Goal: Browse casually

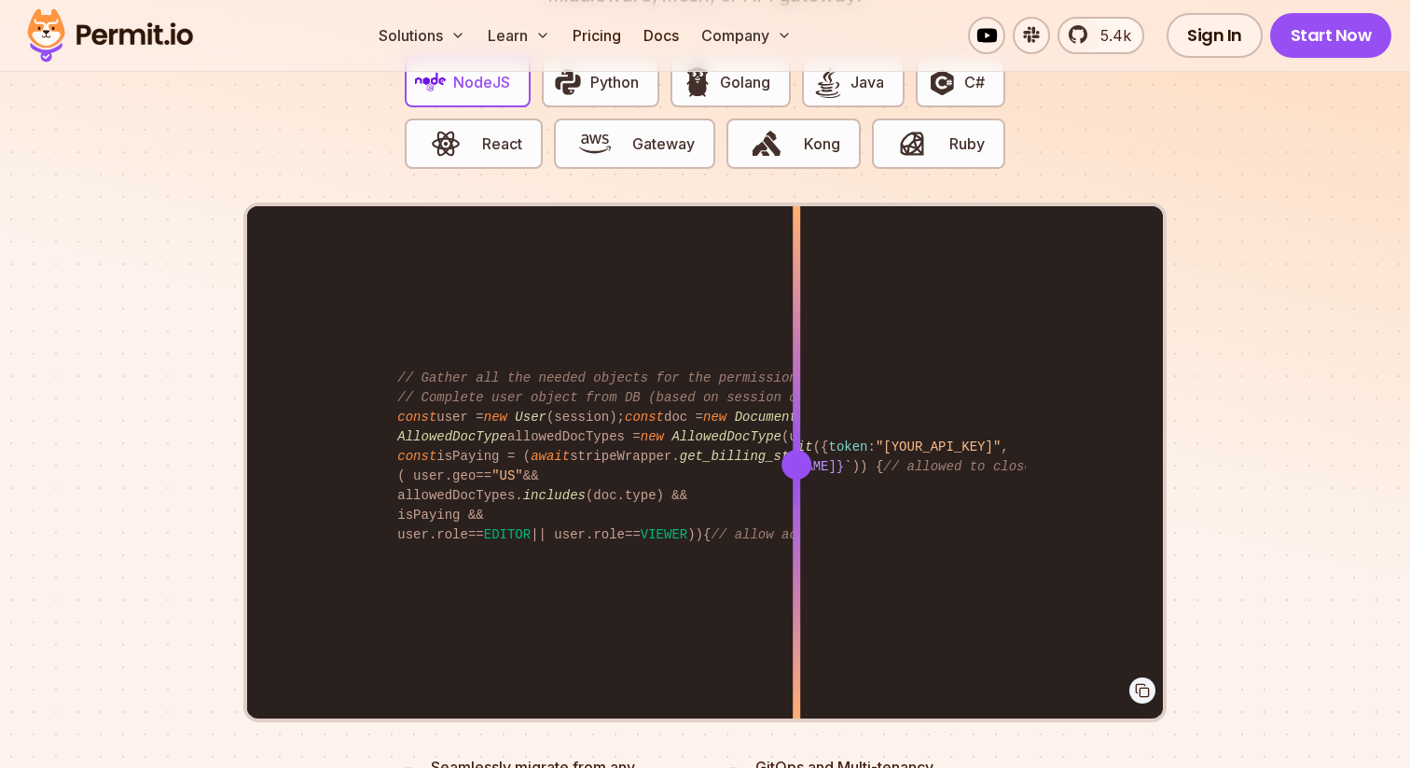
scroll to position [3776, 0]
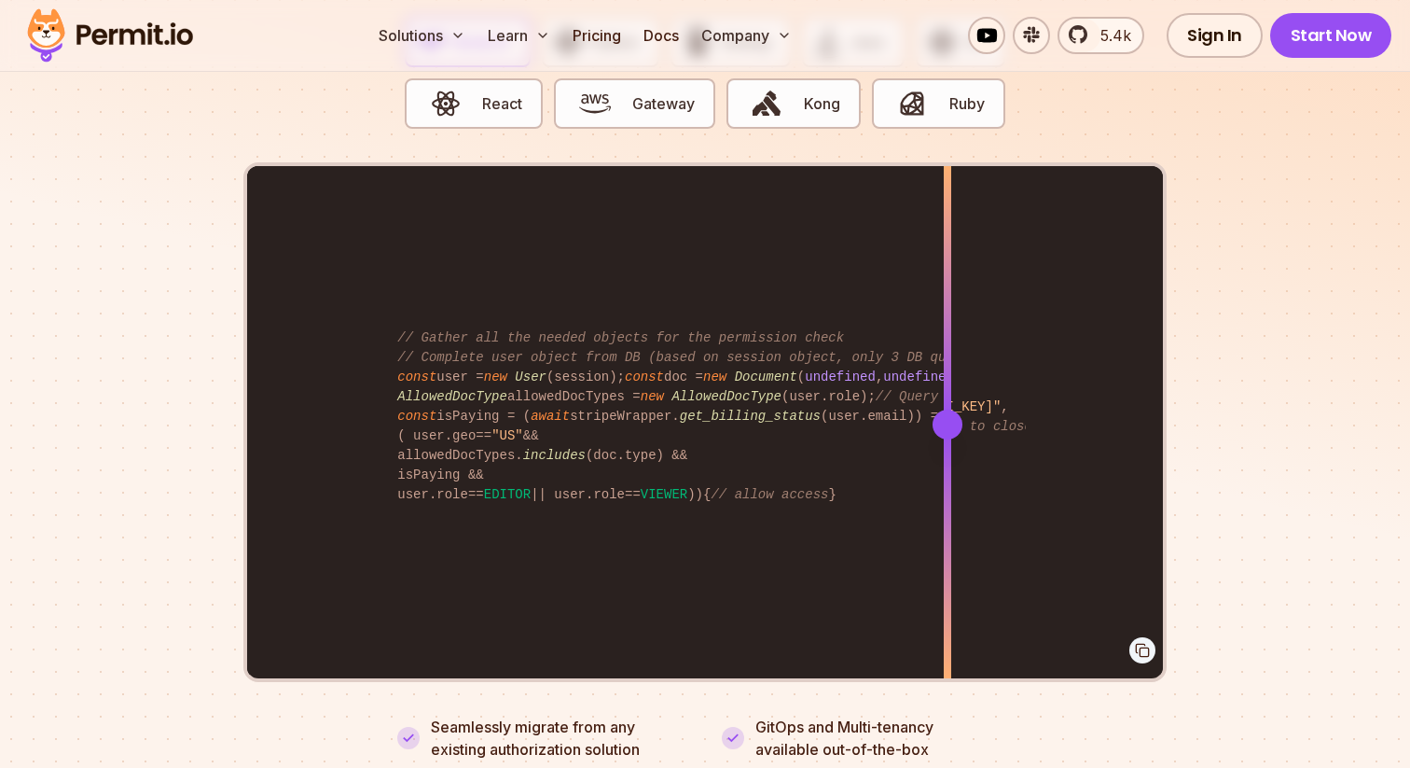
drag, startPoint x: 797, startPoint y: 400, endPoint x: 952, endPoint y: 400, distance: 154.9
click at [952, 410] on div at bounding box center [948, 425] width 30 height 30
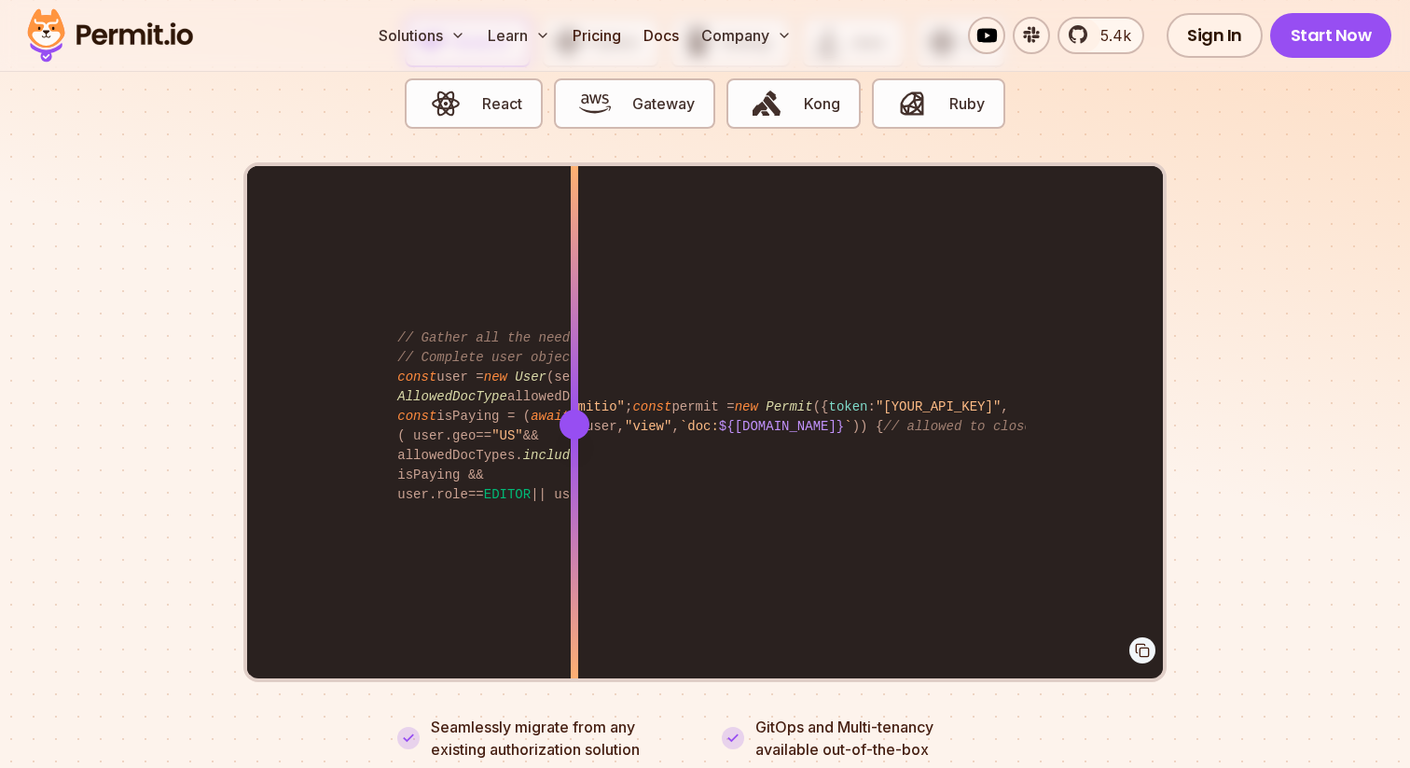
drag, startPoint x: 952, startPoint y: 400, endPoint x: 575, endPoint y: 405, distance: 376.9
click at [575, 410] on div at bounding box center [575, 425] width 30 height 30
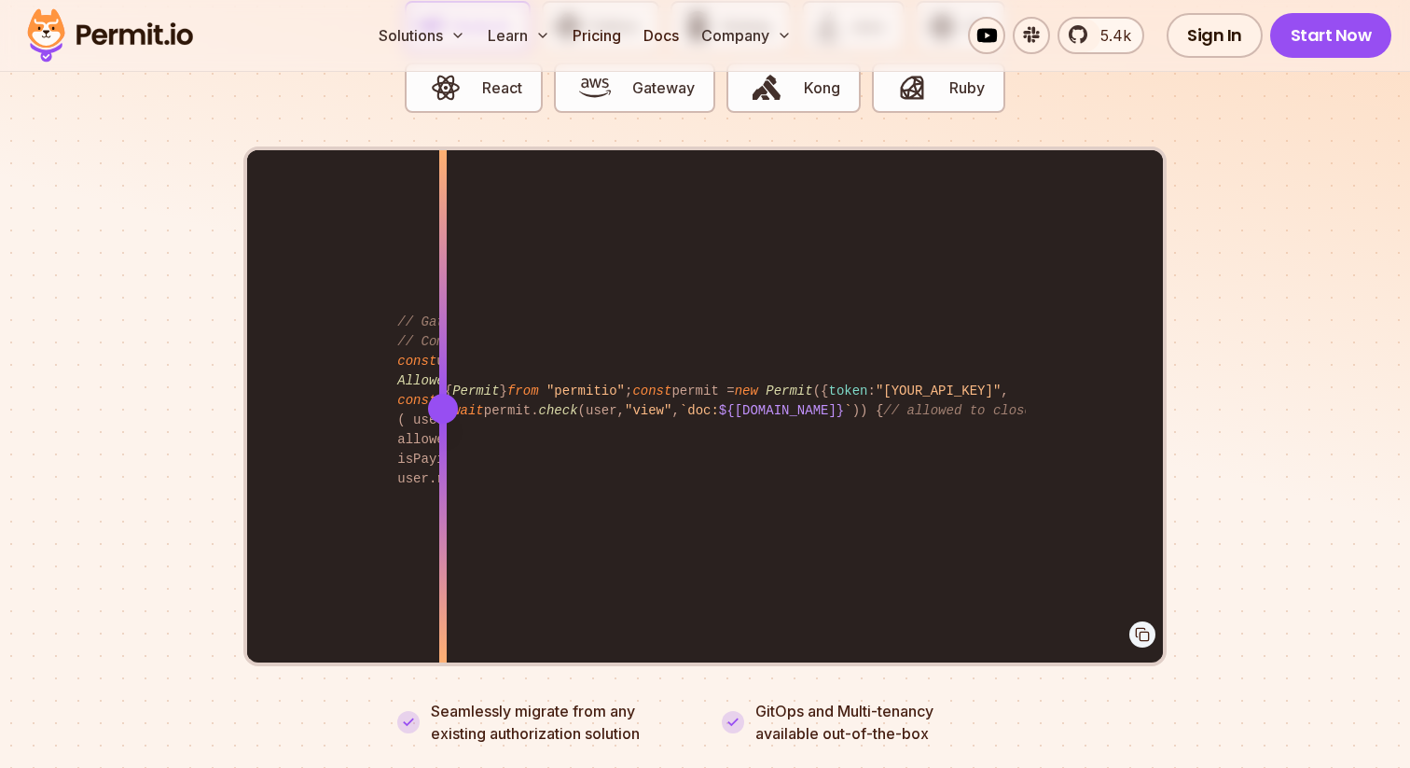
drag, startPoint x: 805, startPoint y: 393, endPoint x: 447, endPoint y: 388, distance: 358.2
click at [444, 394] on div at bounding box center [443, 409] width 30 height 30
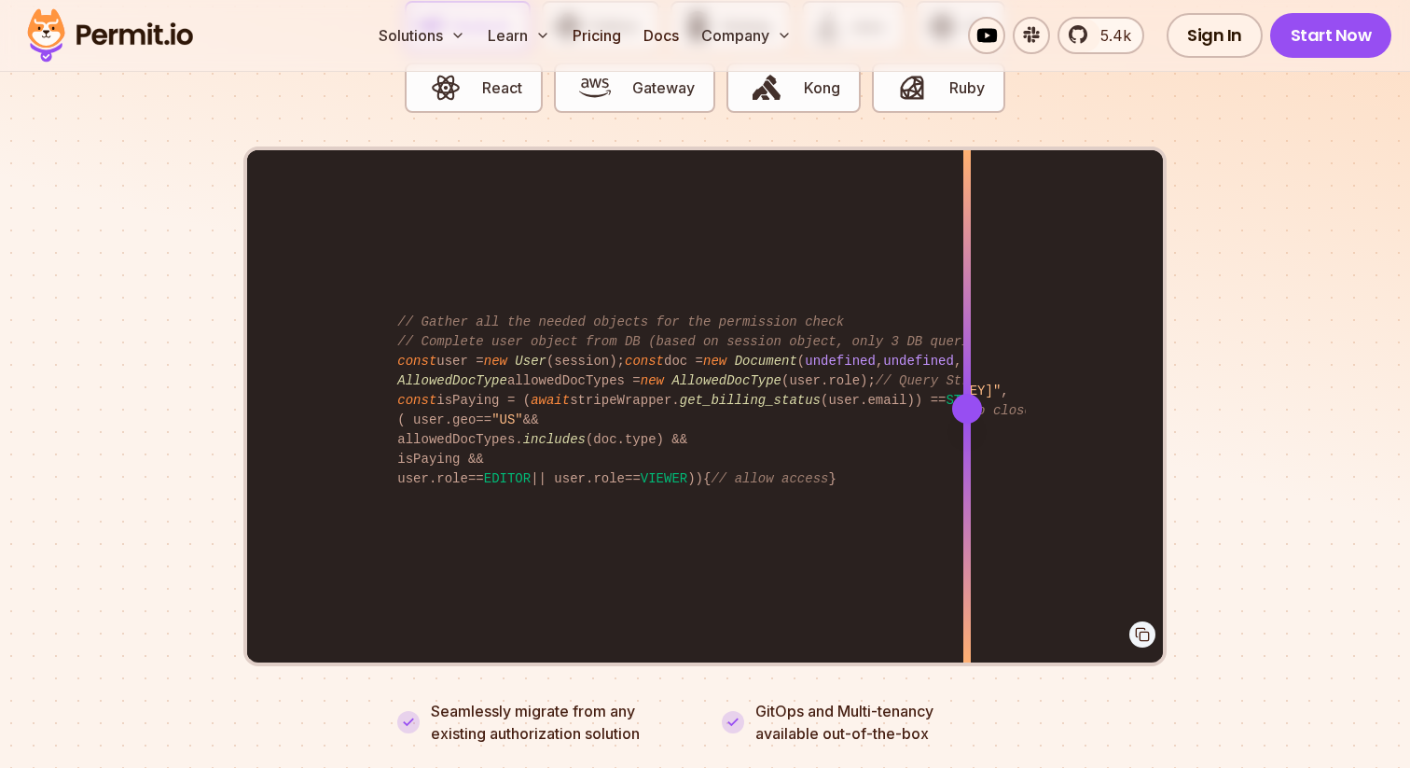
drag, startPoint x: 453, startPoint y: 379, endPoint x: 978, endPoint y: 377, distance: 524.3
click at [979, 394] on div at bounding box center [967, 409] width 30 height 30
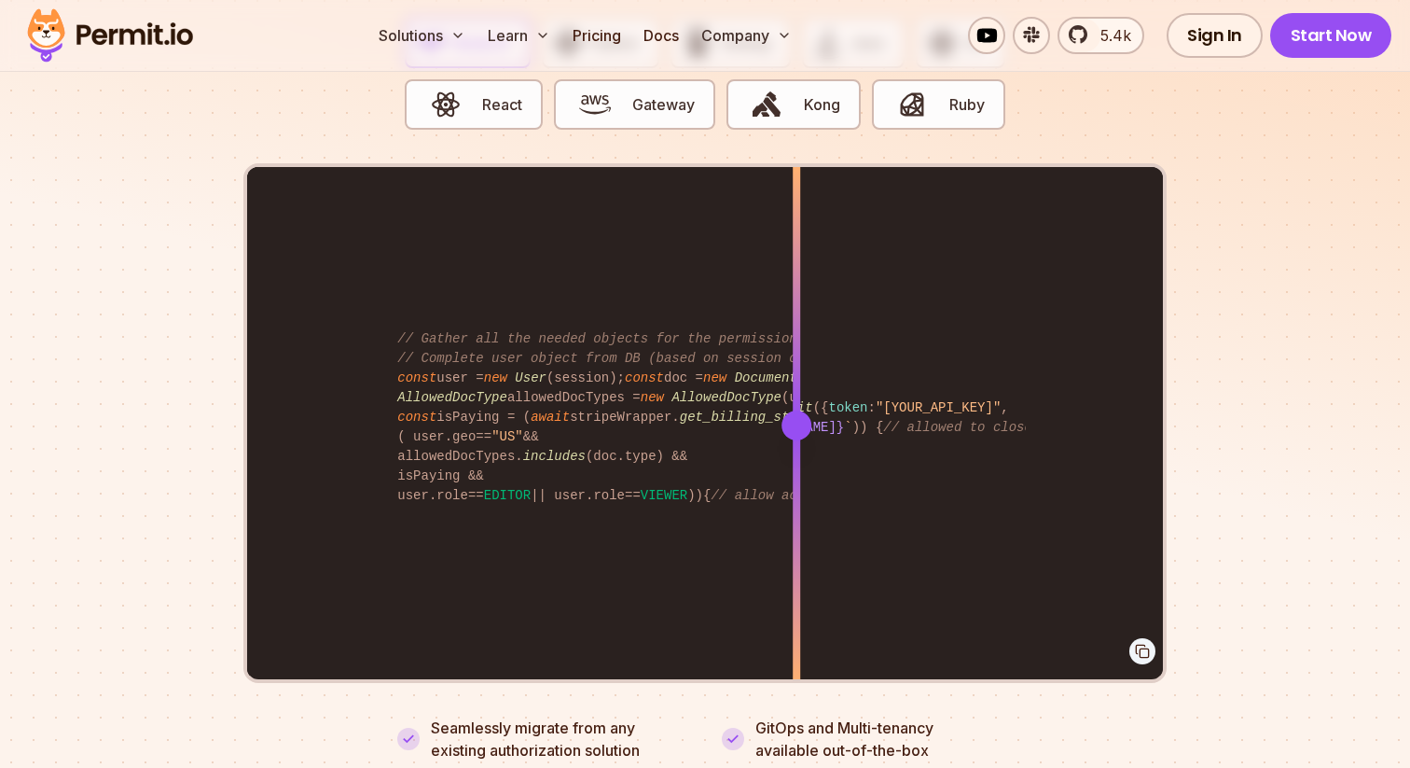
scroll to position [3768, 0]
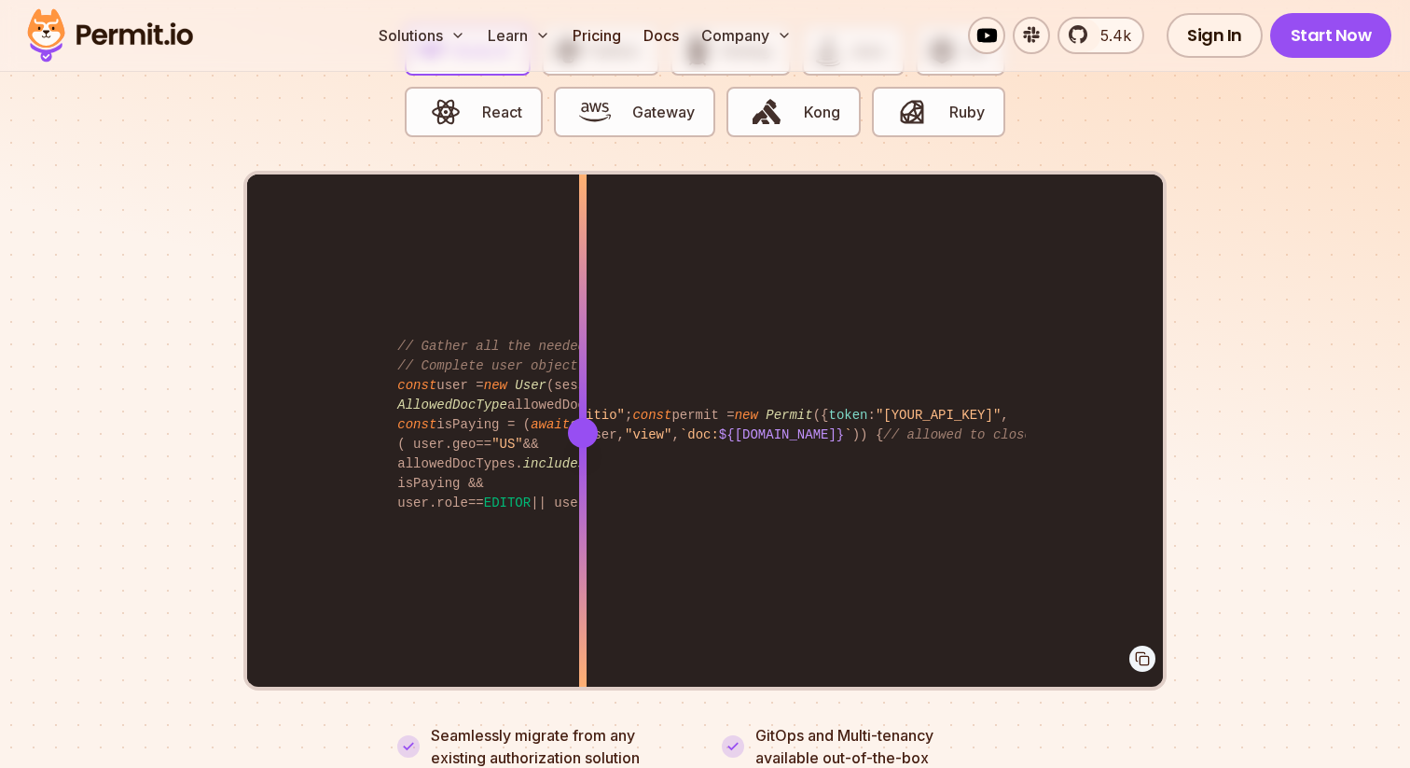
drag, startPoint x: 808, startPoint y: 409, endPoint x: 583, endPoint y: 420, distance: 225.1
click at [583, 420] on div at bounding box center [583, 433] width 30 height 30
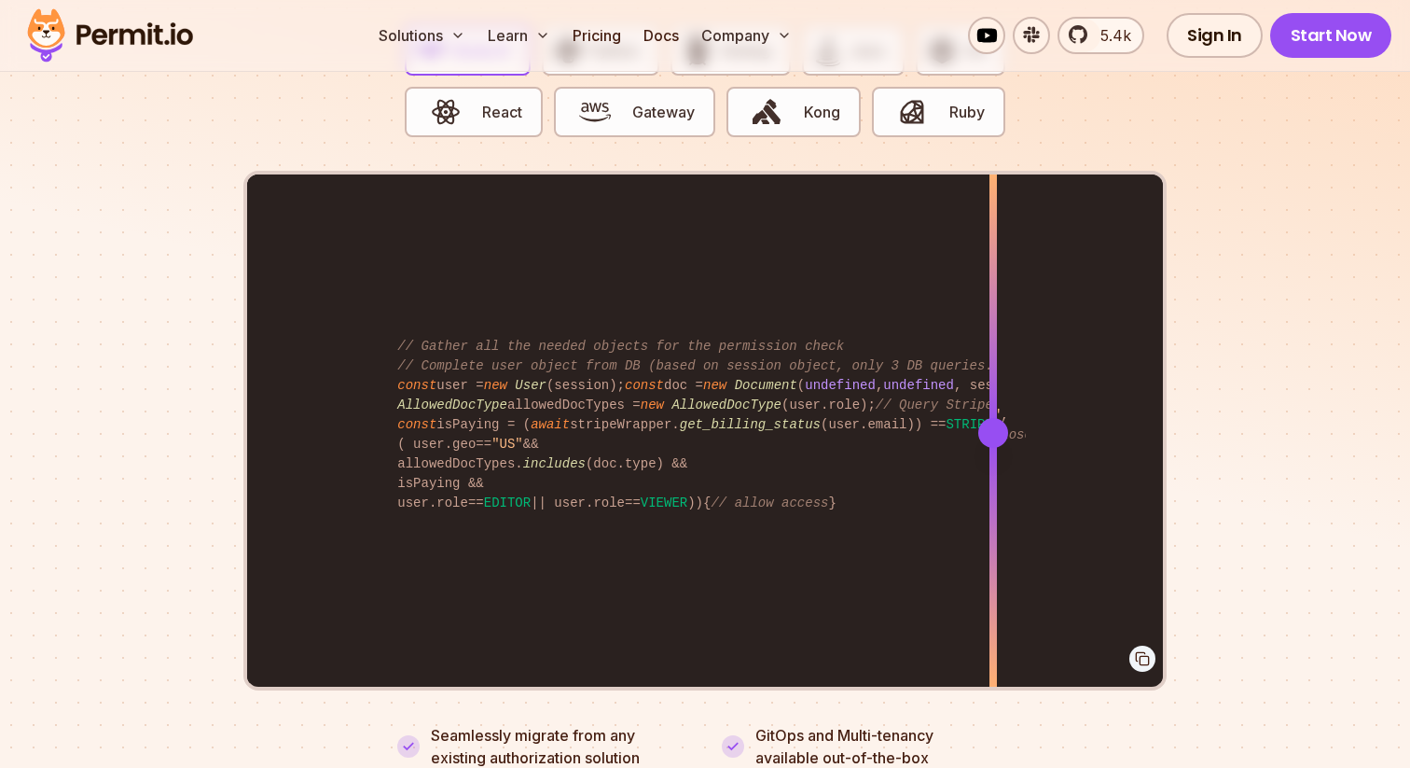
drag, startPoint x: 582, startPoint y: 420, endPoint x: 1017, endPoint y: 421, distance: 434.7
click at [1008, 421] on div at bounding box center [994, 433] width 30 height 30
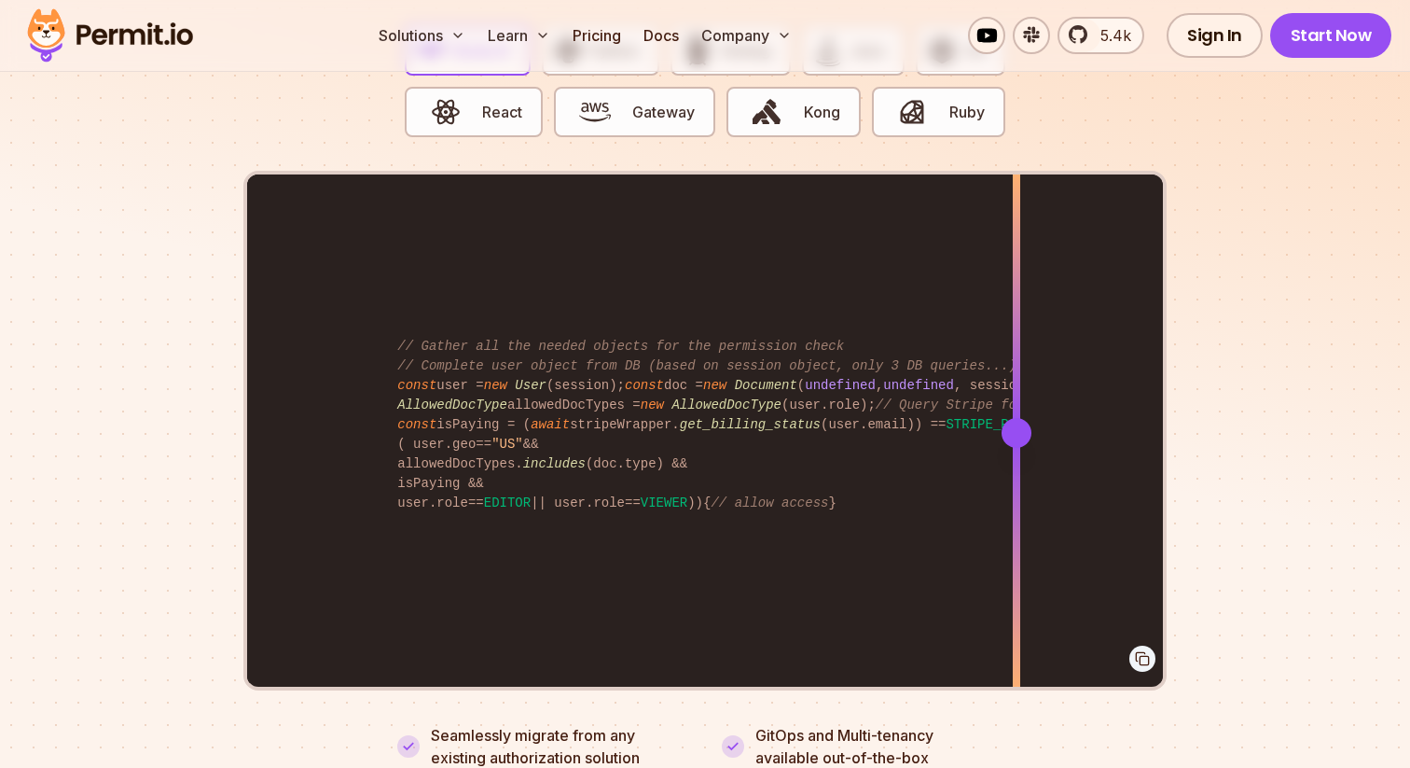
drag, startPoint x: 1017, startPoint y: 421, endPoint x: 1233, endPoint y: 421, distance: 216.4
click at [1233, 421] on section "Fully functional authorization in 5 minutes Just add permit.check() to your cod…" at bounding box center [705, 275] width 1410 height 1165
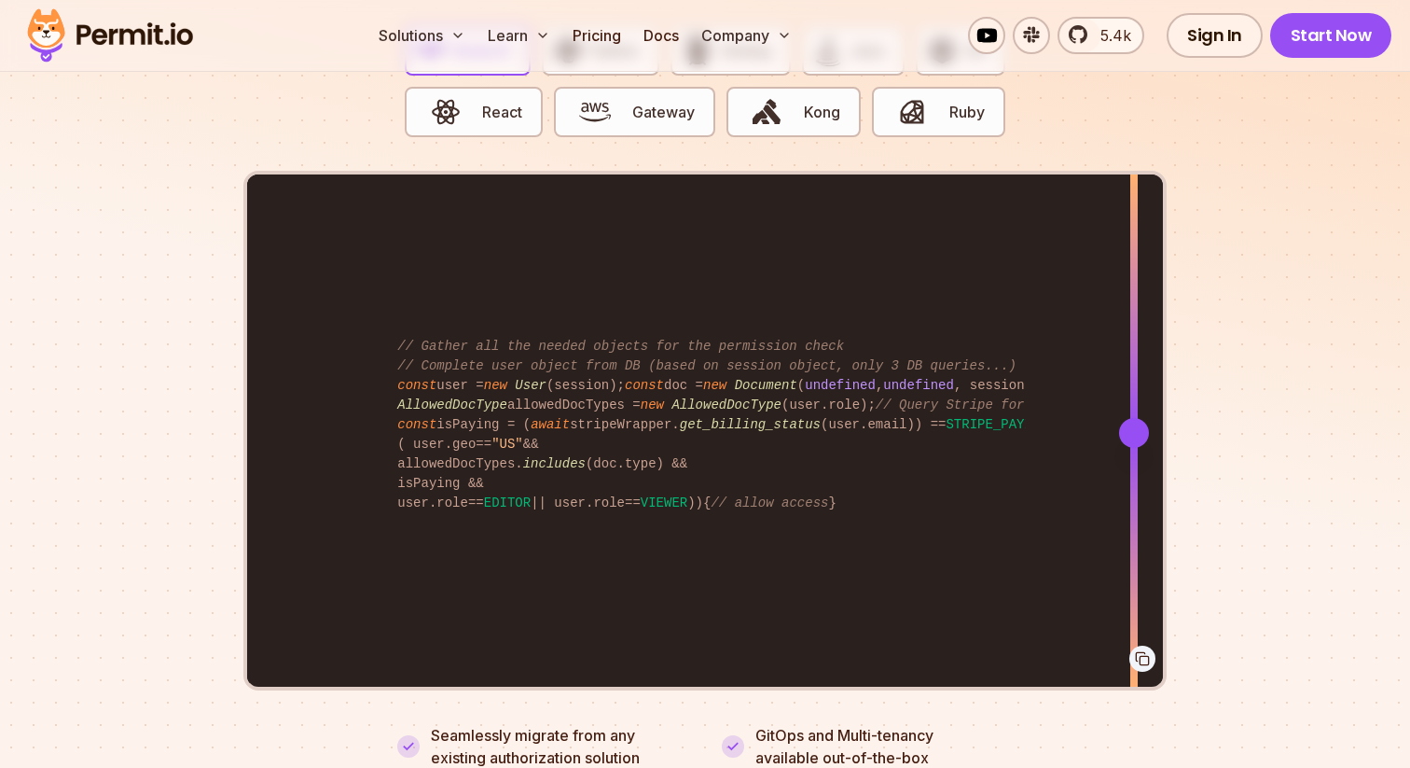
drag, startPoint x: 1155, startPoint y: 415, endPoint x: 584, endPoint y: 482, distance: 574.8
click at [1131, 482] on div at bounding box center [1134, 431] width 7 height 515
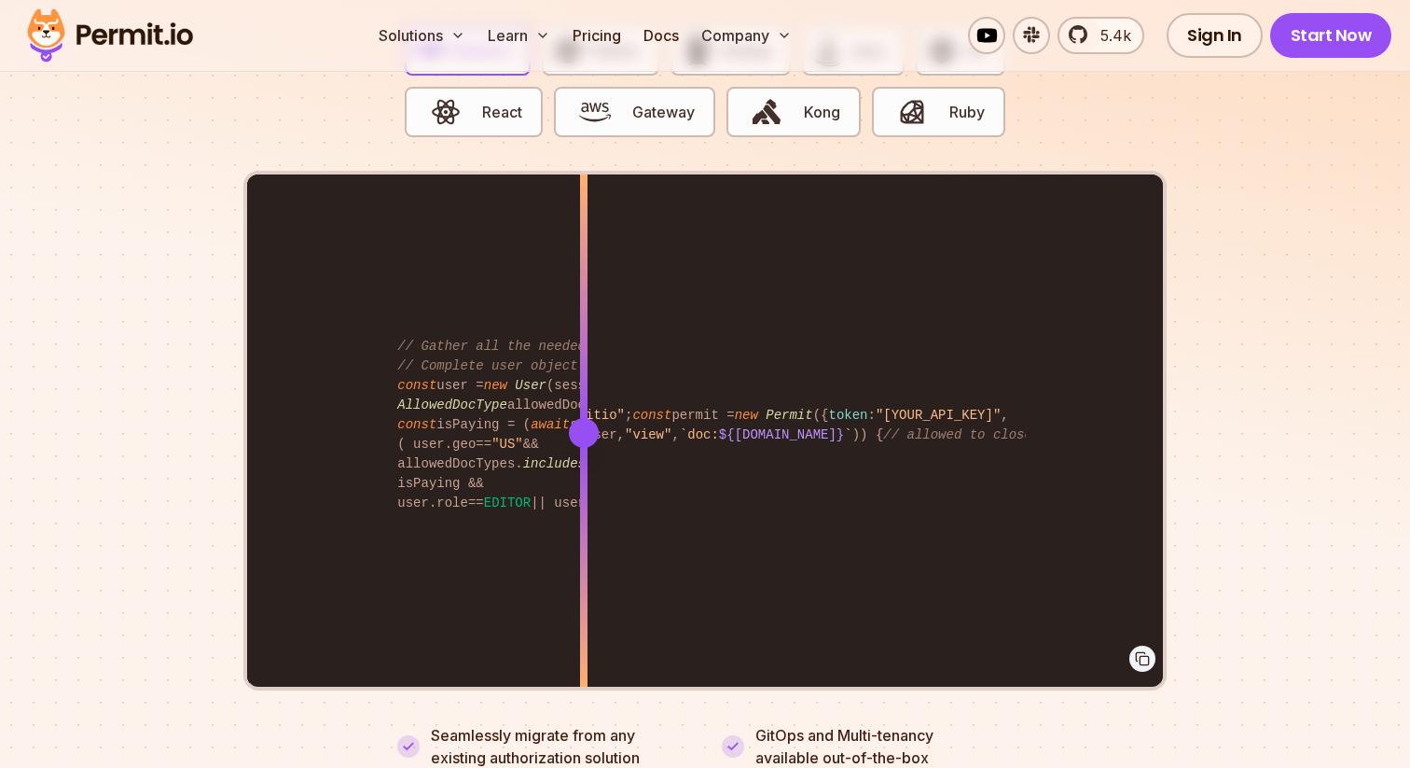
drag, startPoint x: 584, startPoint y: 482, endPoint x: 754, endPoint y: 482, distance: 169.8
click at [588, 482] on div at bounding box center [583, 561] width 7 height 257
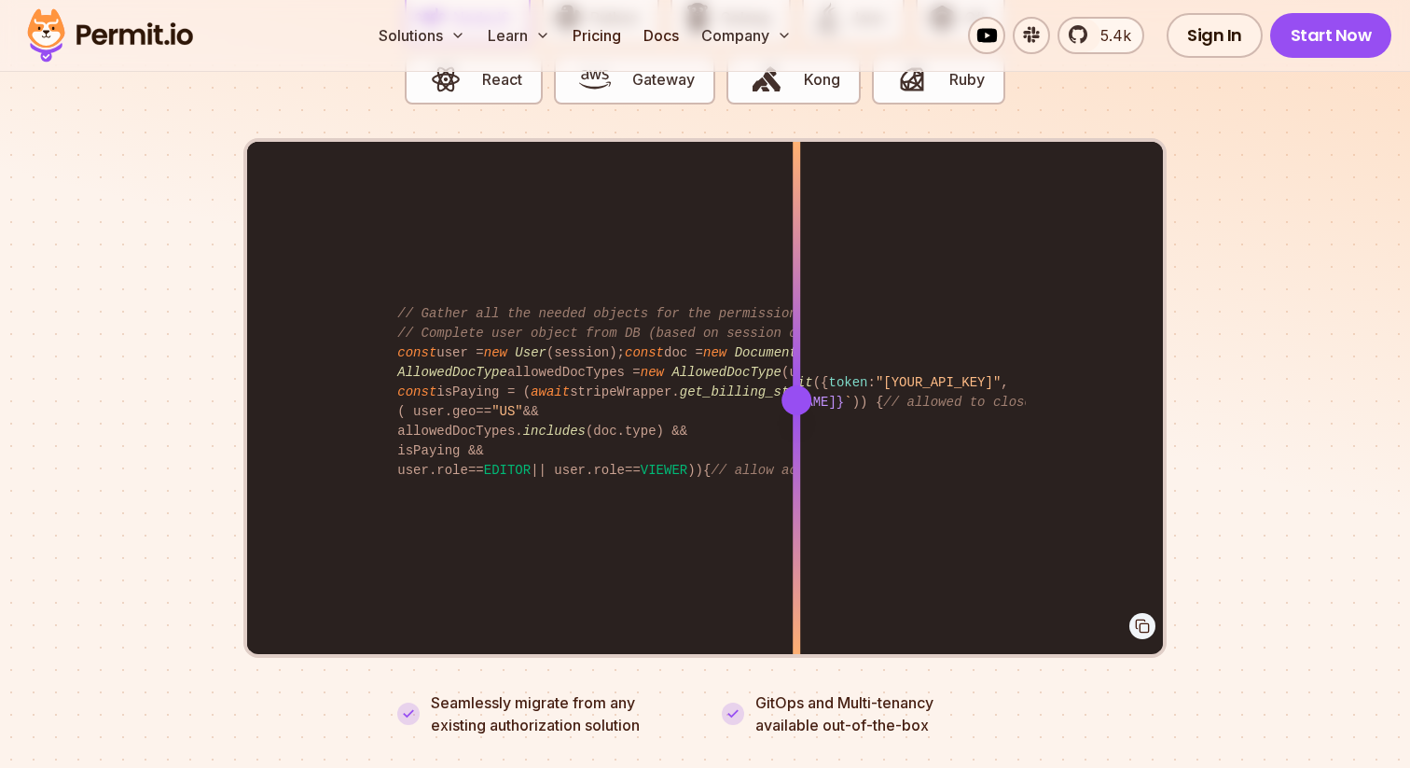
scroll to position [3798, 0]
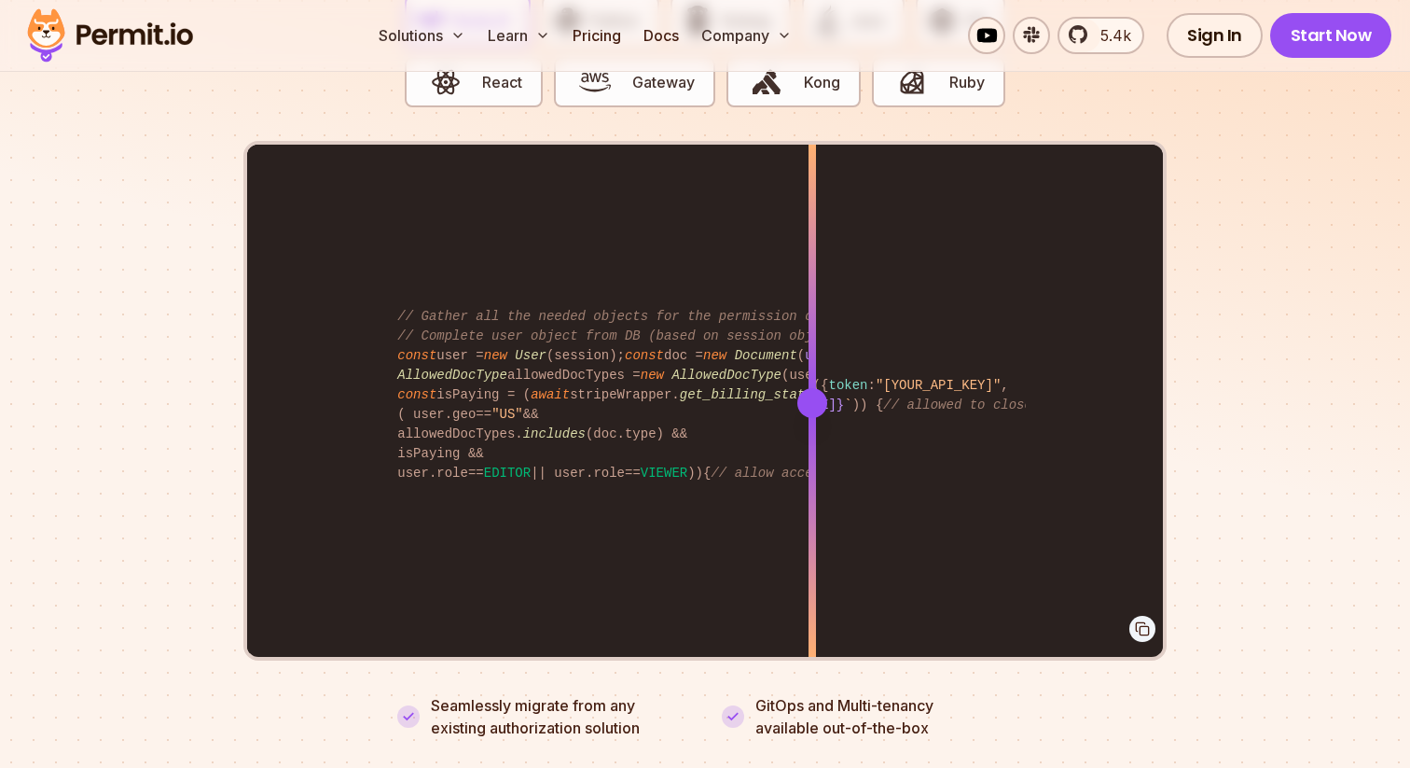
drag, startPoint x: 792, startPoint y: 386, endPoint x: 812, endPoint y: 388, distance: 19.7
click at [812, 388] on div at bounding box center [813, 403] width 30 height 30
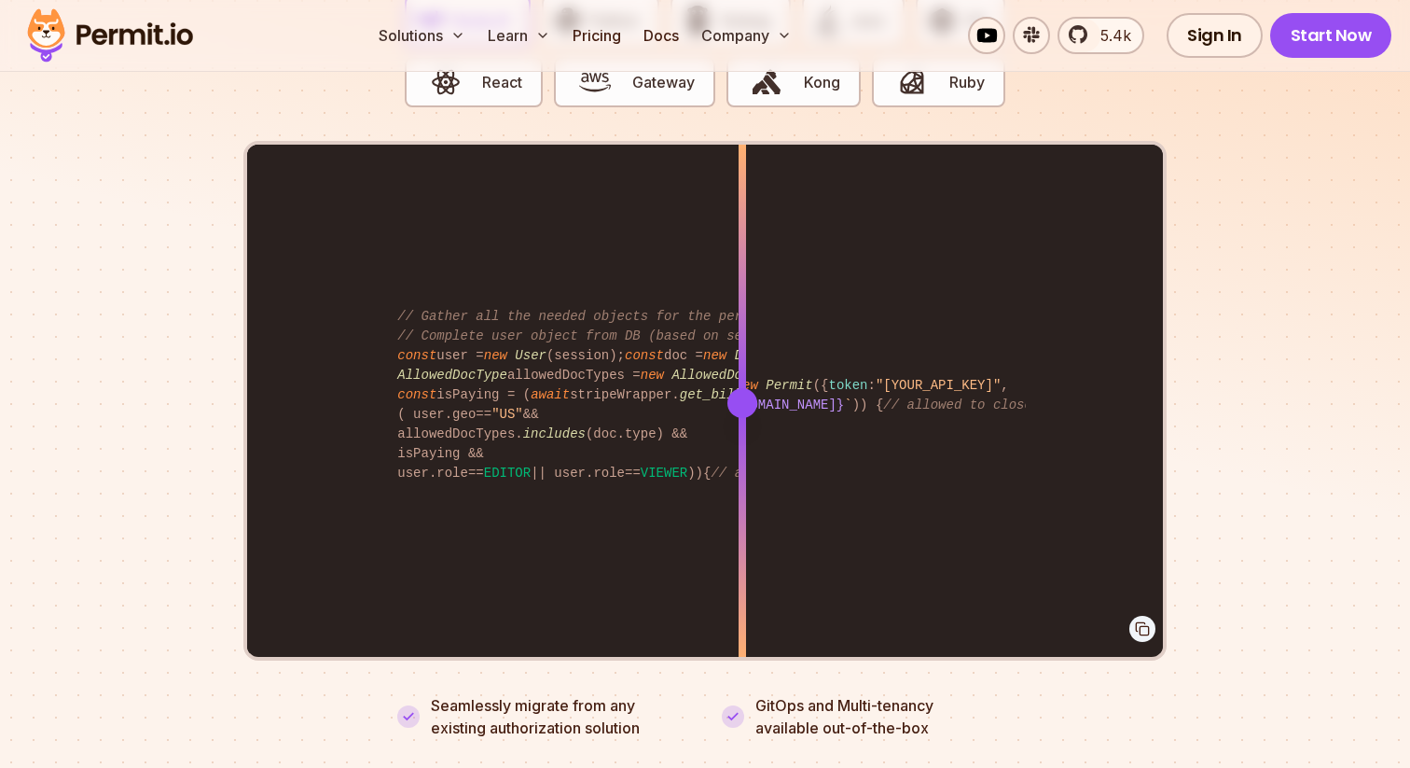
drag, startPoint x: 815, startPoint y: 377, endPoint x: 742, endPoint y: 360, distance: 75.6
click at [742, 360] on div at bounding box center [742, 402] width 7 height 515
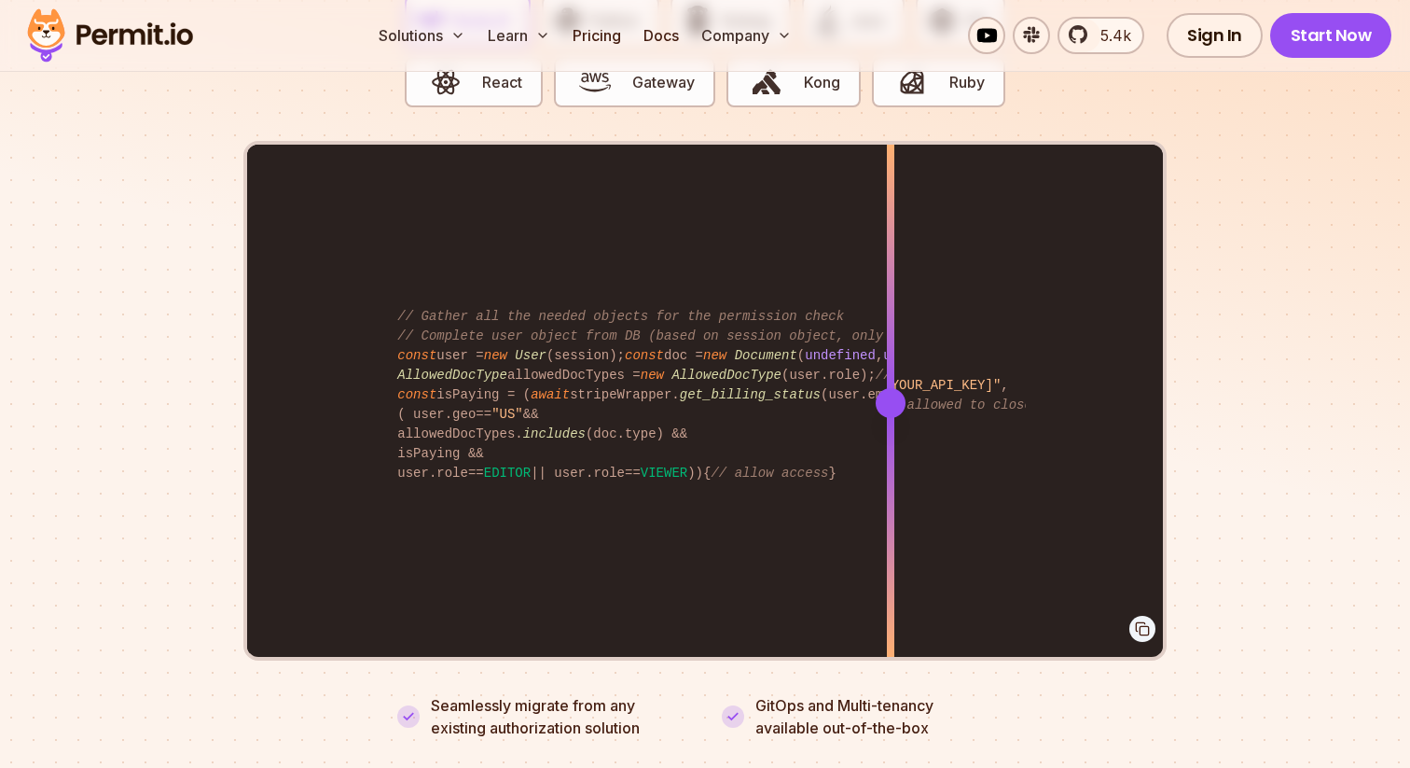
drag, startPoint x: 751, startPoint y: 380, endPoint x: 891, endPoint y: 381, distance: 139.9
click at [891, 388] on div at bounding box center [891, 403] width 30 height 30
